Goal: Book appointment/travel/reservation

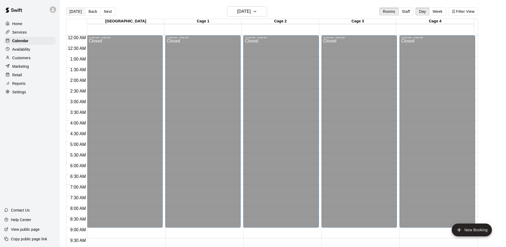
scroll to position [294, 0]
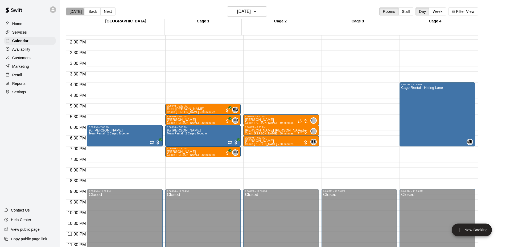
click at [72, 12] on button "[DATE]" at bounding box center [75, 11] width 19 height 8
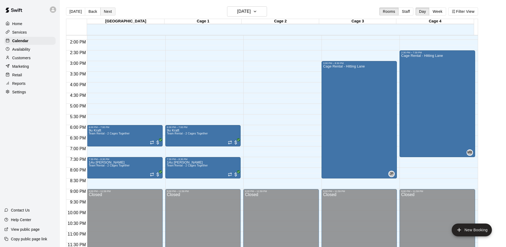
click at [107, 13] on button "Next" at bounding box center [107, 11] width 15 height 8
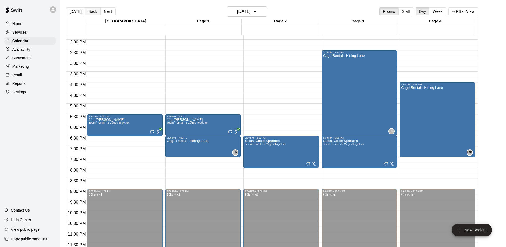
click at [95, 11] on button "Back" at bounding box center [93, 11] width 16 height 8
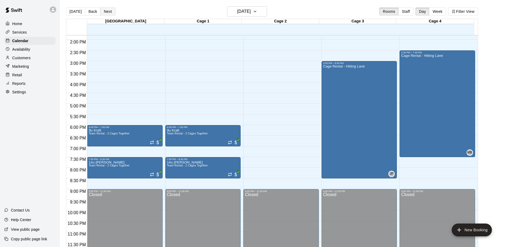
click at [103, 10] on button "Next" at bounding box center [107, 11] width 15 height 8
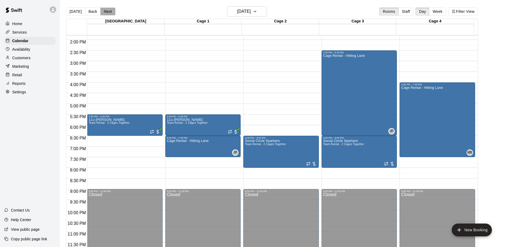
click at [103, 10] on button "Next" at bounding box center [107, 11] width 15 height 8
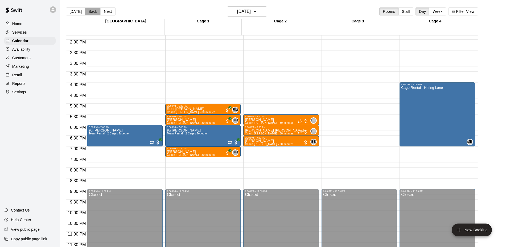
click at [88, 13] on button "Back" at bounding box center [93, 11] width 16 height 8
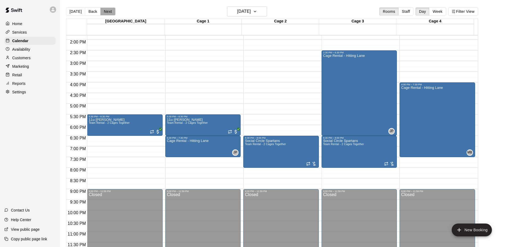
click at [108, 11] on button "Next" at bounding box center [107, 11] width 15 height 8
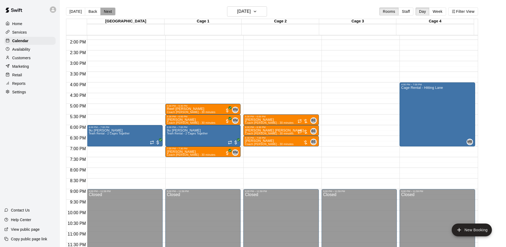
click at [108, 11] on button "Next" at bounding box center [107, 11] width 15 height 8
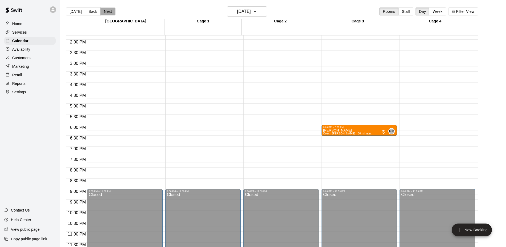
click at [108, 11] on button "Next" at bounding box center [107, 11] width 15 height 8
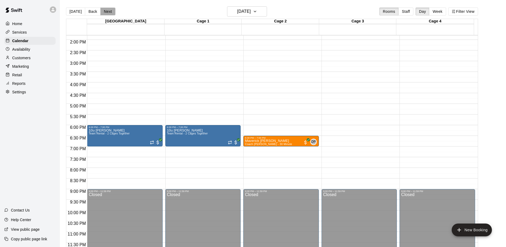
click at [108, 11] on button "Next" at bounding box center [107, 11] width 15 height 8
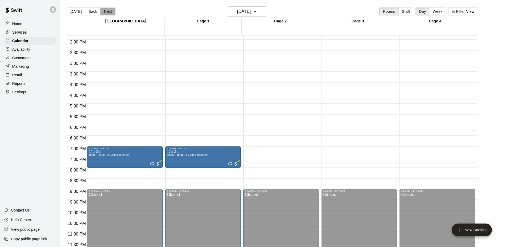
click at [108, 11] on button "Next" at bounding box center [107, 11] width 15 height 8
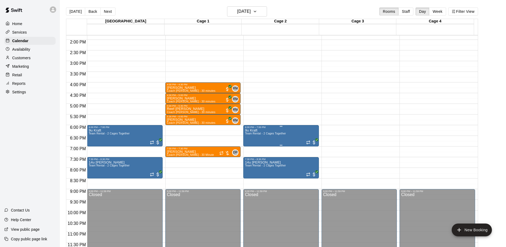
click at [276, 133] on span "Team Rental - 2 Cages Together" at bounding box center [265, 133] width 41 height 3
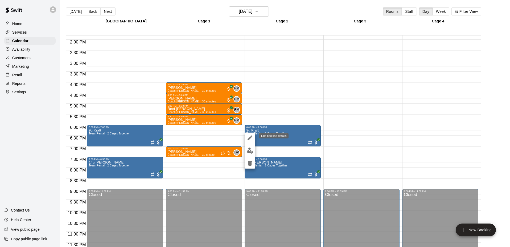
click at [249, 139] on icon "edit" at bounding box center [250, 137] width 5 height 5
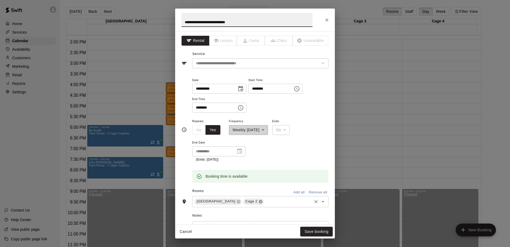
click at [259, 199] on icon at bounding box center [261, 201] width 4 height 4
click at [320, 202] on icon "Open" at bounding box center [323, 201] width 6 height 6
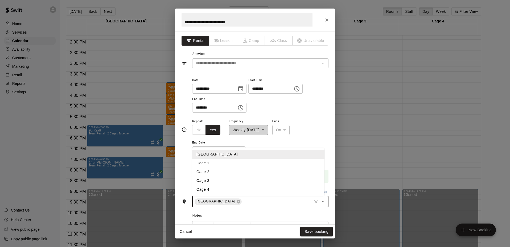
click at [207, 161] on li "Cage 1" at bounding box center [258, 162] width 132 height 9
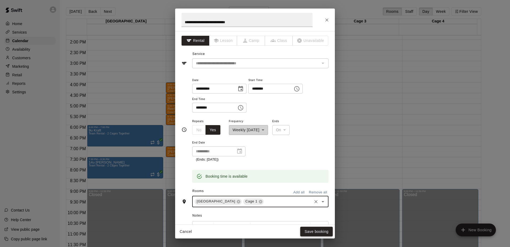
click at [315, 229] on button "Save booking" at bounding box center [316, 231] width 32 height 10
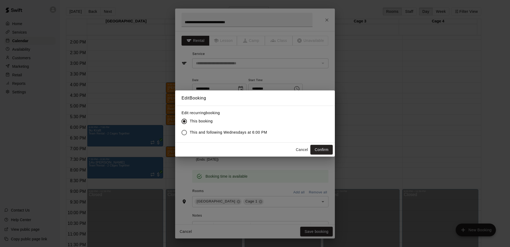
click at [217, 133] on span "This and following Wednesdays at 6:00 PM" at bounding box center [228, 132] width 77 height 6
click at [318, 151] on button "Confirm" at bounding box center [321, 150] width 22 height 10
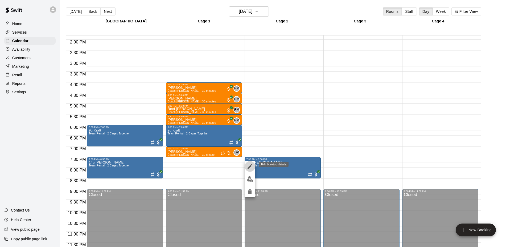
click at [248, 167] on icon "edit" at bounding box center [250, 166] width 6 height 6
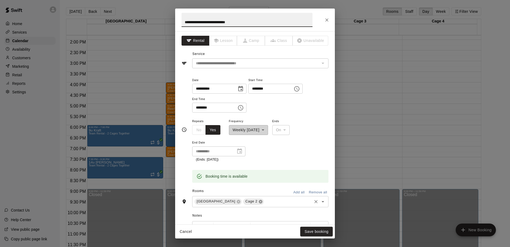
click at [259, 202] on icon at bounding box center [261, 201] width 4 height 4
click at [320, 200] on icon "Open" at bounding box center [323, 201] width 6 height 6
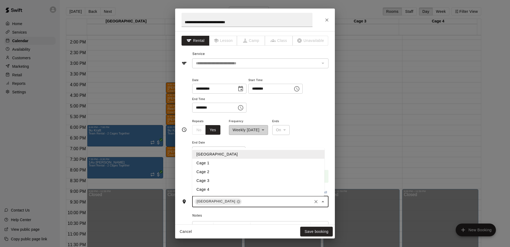
click at [208, 163] on li "Cage 1" at bounding box center [258, 162] width 132 height 9
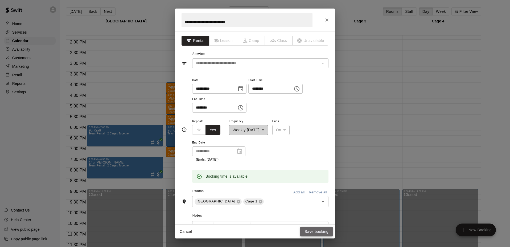
click at [318, 229] on button "Save booking" at bounding box center [316, 231] width 32 height 10
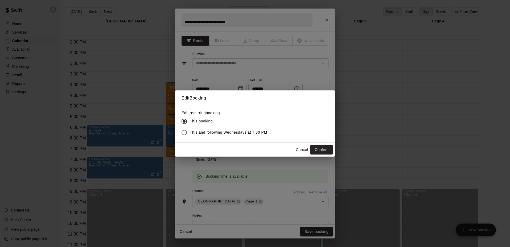
click at [208, 134] on span "This and following Wednesdays at 7:30 PM" at bounding box center [228, 132] width 77 height 6
click at [318, 149] on button "Confirm" at bounding box center [321, 150] width 22 height 10
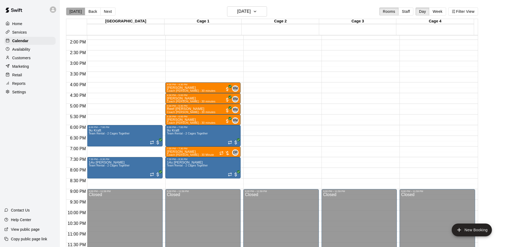
click at [80, 12] on button "[DATE]" at bounding box center [75, 11] width 19 height 8
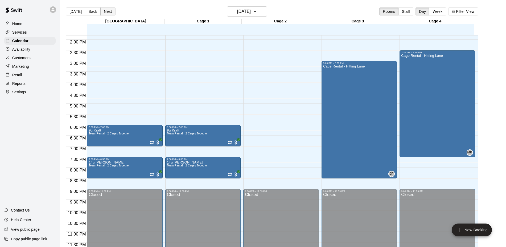
click at [107, 9] on button "Next" at bounding box center [107, 11] width 15 height 8
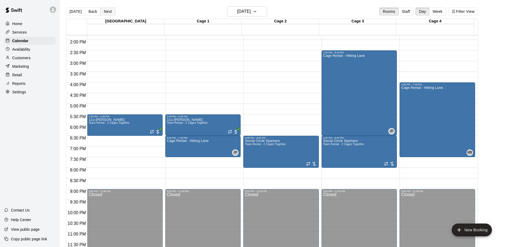
click at [107, 9] on button "Next" at bounding box center [107, 11] width 15 height 8
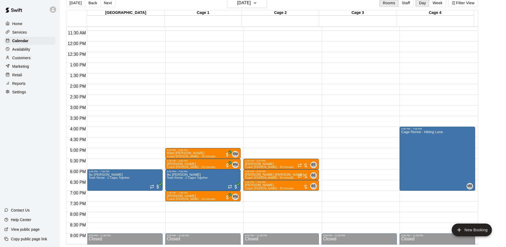
scroll to position [268, 0]
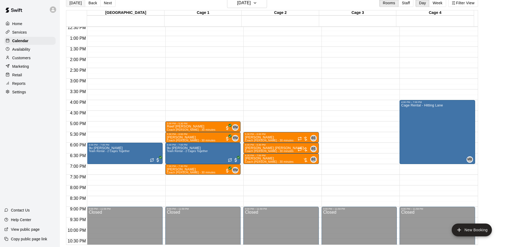
click at [75, 1] on button "[DATE]" at bounding box center [75, 3] width 19 height 8
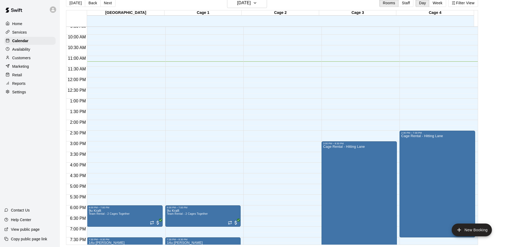
scroll to position [160, 0]
